Goal: Task Accomplishment & Management: Complete application form

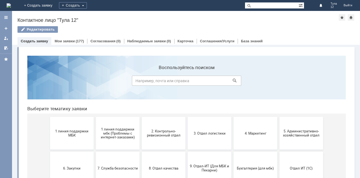
click at [67, 133] on span "1 линия поддержки МБК" at bounding box center [72, 133] width 40 height 8
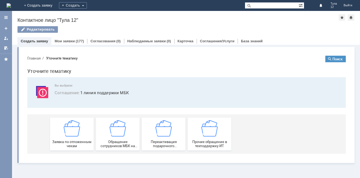
click at [67, 132] on img at bounding box center [72, 128] width 16 height 16
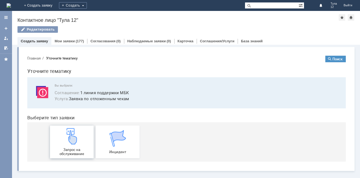
click at [67, 132] on img at bounding box center [72, 136] width 16 height 16
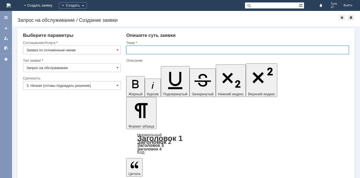
click at [144, 48] on input "text" at bounding box center [237, 50] width 223 height 9
type input "отложенные чеки"
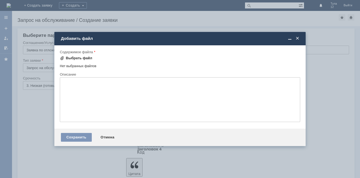
click at [82, 57] on div "Выбрать файл" at bounding box center [79, 58] width 26 height 4
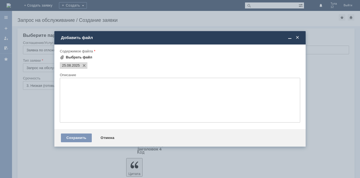
click at [82, 57] on div "Выбрать файл" at bounding box center [79, 57] width 26 height 4
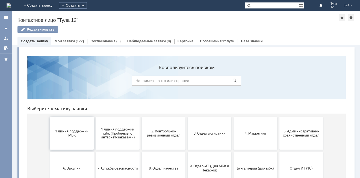
click at [65, 140] on button "1 линия поддержки МБК" at bounding box center [72, 133] width 44 height 33
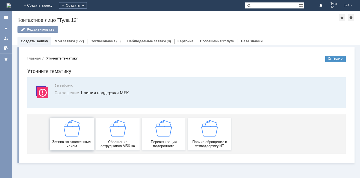
click at [69, 135] on img at bounding box center [72, 128] width 16 height 16
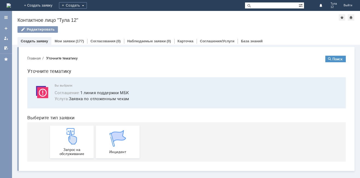
click at [69, 135] on img at bounding box center [72, 136] width 16 height 16
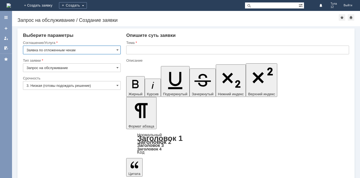
click at [142, 50] on input "text" at bounding box center [237, 50] width 223 height 9
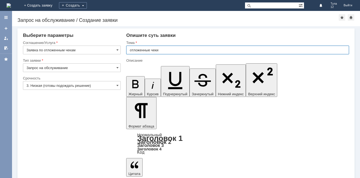
type input "отложенные чеки"
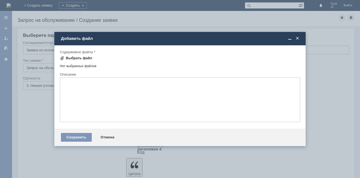
click at [82, 56] on div "Выбрать файл" at bounding box center [79, 58] width 26 height 4
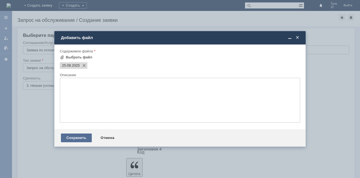
click at [69, 138] on div "Сохранить" at bounding box center [76, 138] width 31 height 9
